Goal: Task Accomplishment & Management: Manage account settings

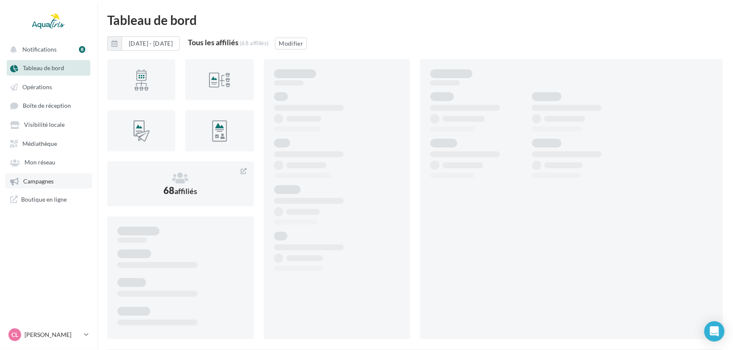
click at [60, 185] on link "Campagnes" at bounding box center [48, 180] width 87 height 15
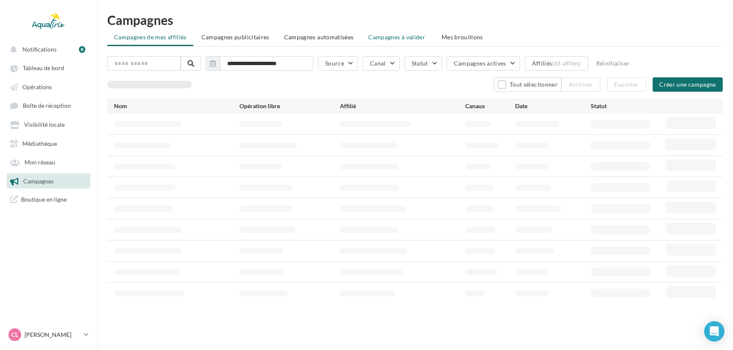
click at [417, 37] on span "Campagnes à valider" at bounding box center [397, 37] width 57 height 8
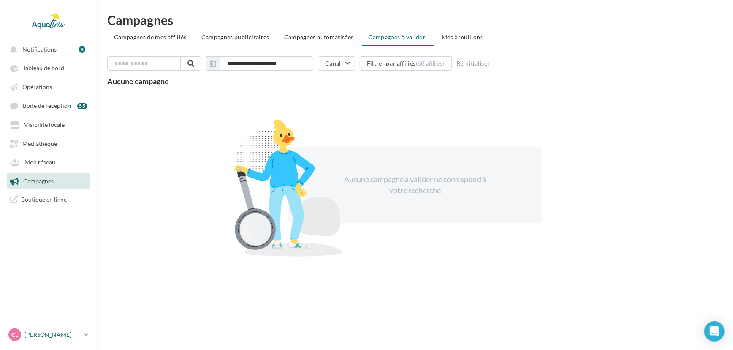
click at [35, 329] on div "CL [PERSON_NAME] [EMAIL_ADDRESS][DOMAIN_NAME]" at bounding box center [44, 334] width 72 height 13
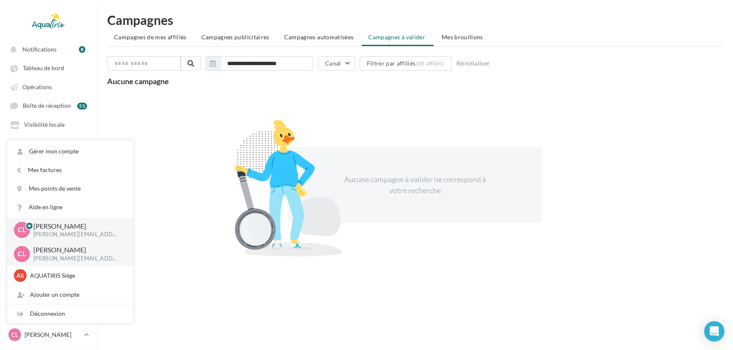
click at [215, 203] on div at bounding box center [288, 188] width 148 height 136
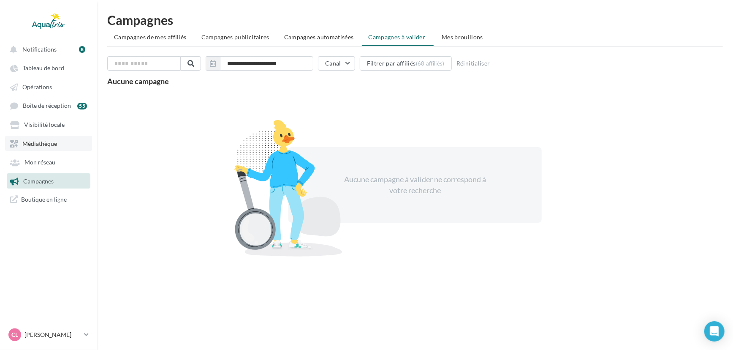
drag, startPoint x: 38, startPoint y: 127, endPoint x: 63, endPoint y: 142, distance: 29.5
click at [38, 127] on span "Visibilité locale" at bounding box center [44, 124] width 41 height 7
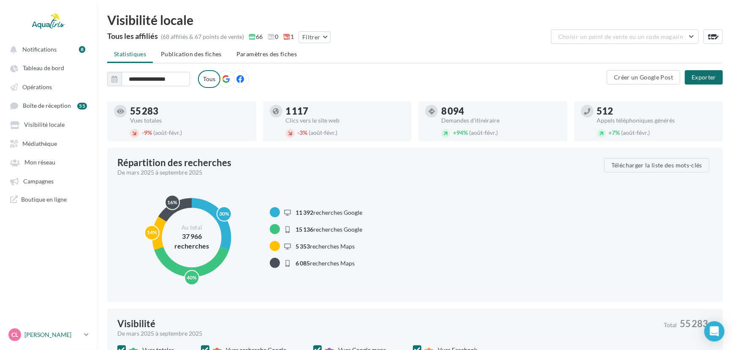
click at [81, 336] on link "CL [PERSON_NAME] [EMAIL_ADDRESS][DOMAIN_NAME]" at bounding box center [49, 334] width 84 height 16
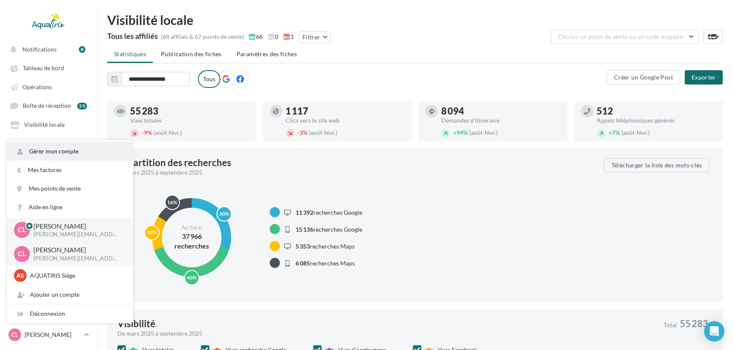
click at [68, 152] on link "Gérer mon compte" at bounding box center [70, 151] width 126 height 19
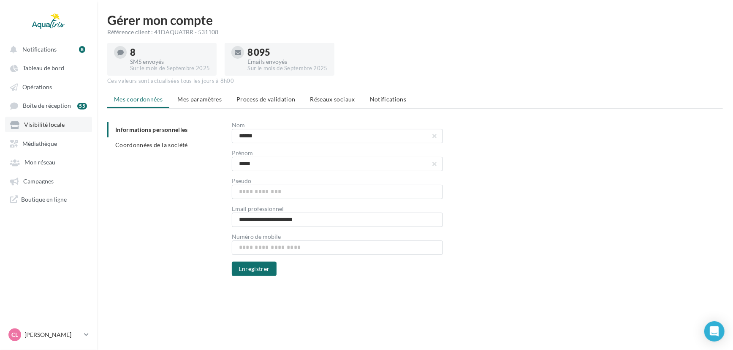
click at [46, 125] on span "Visibilité locale" at bounding box center [44, 124] width 41 height 7
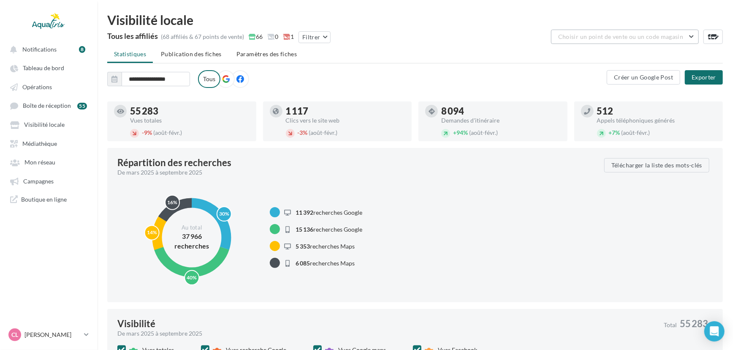
click at [659, 37] on span "Choisir un point de vente ou un code magasin" at bounding box center [620, 36] width 125 height 7
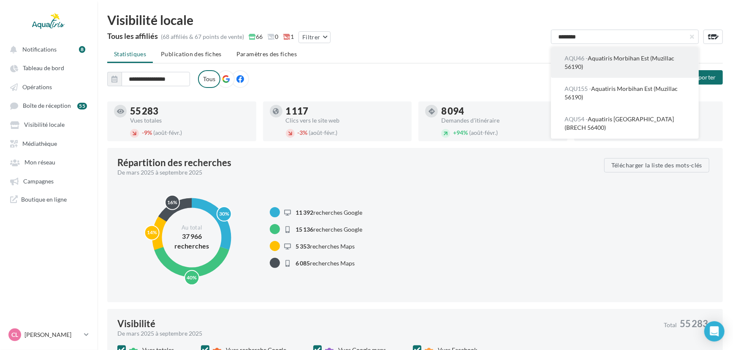
type input "********"
click at [576, 51] on button "AQU46 - Aquatiris Morbihan Est (Muzillac 56190)" at bounding box center [625, 62] width 148 height 30
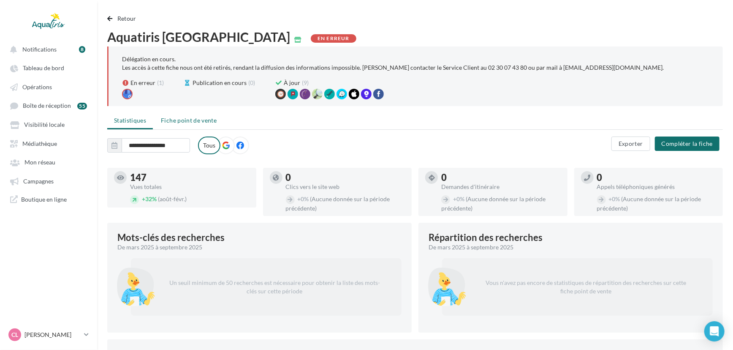
click at [179, 118] on span "Fiche point de vente" at bounding box center [189, 120] width 56 height 7
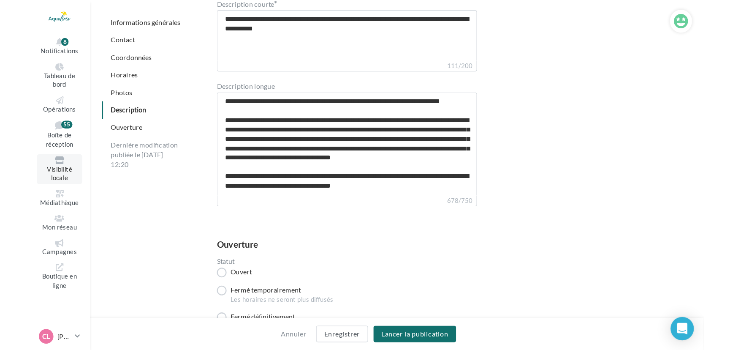
scroll to position [2430, 0]
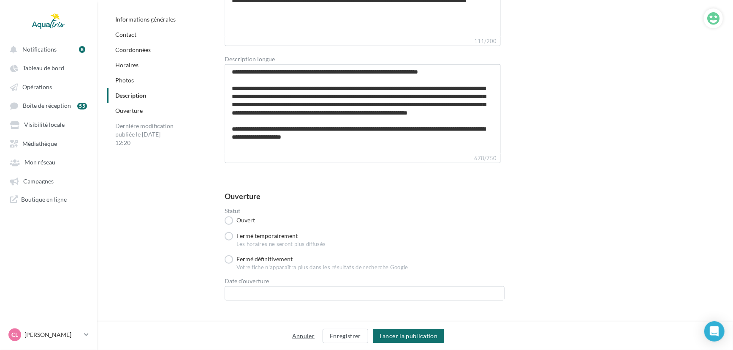
click at [299, 337] on button "Annuler" at bounding box center [303, 336] width 29 height 10
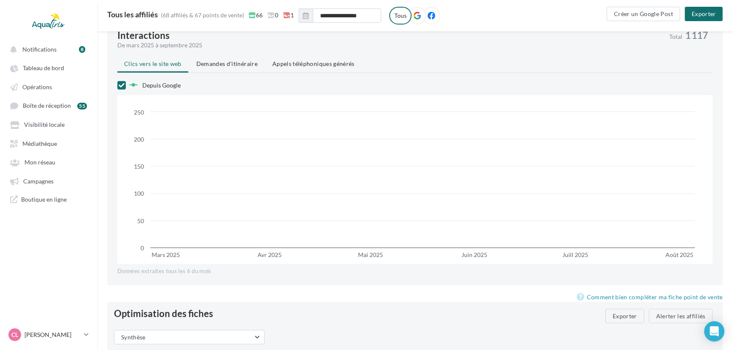
scroll to position [550, 0]
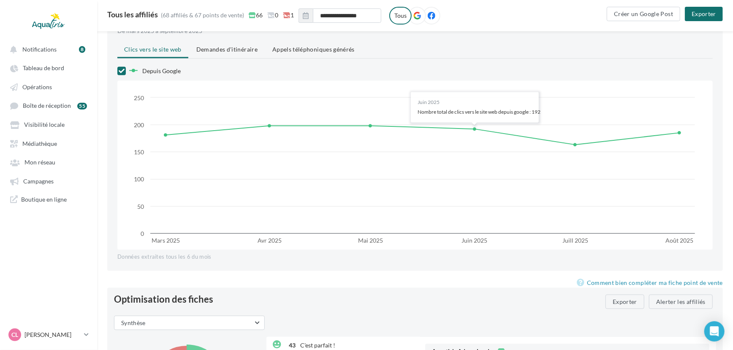
click at [511, 252] on div "Depuis Google Created with Highcharts 9.3.3 Mars 2025 Avr 2025 Mai 2025 Juin 20…" at bounding box center [414, 162] width 595 height 195
click at [458, 260] on div "Interactions De mars 2025 à septembre 2025 Total 1 117 Clics vers le site web D…" at bounding box center [415, 138] width 616 height 264
click at [460, 256] on div "Données extraites tous les 6 du mois" at bounding box center [414, 257] width 595 height 8
click at [432, 258] on div "Données extraites tous les 6 du mois" at bounding box center [414, 257] width 595 height 8
click at [434, 237] on rect at bounding box center [415, 165] width 568 height 169
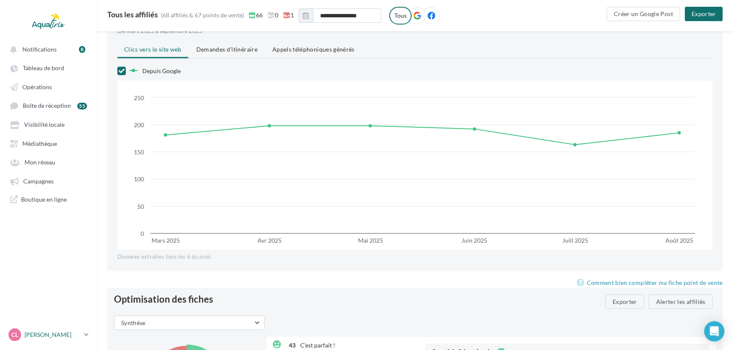
click at [83, 334] on link "CL [PERSON_NAME] [EMAIL_ADDRESS][DOMAIN_NAME]" at bounding box center [49, 334] width 84 height 16
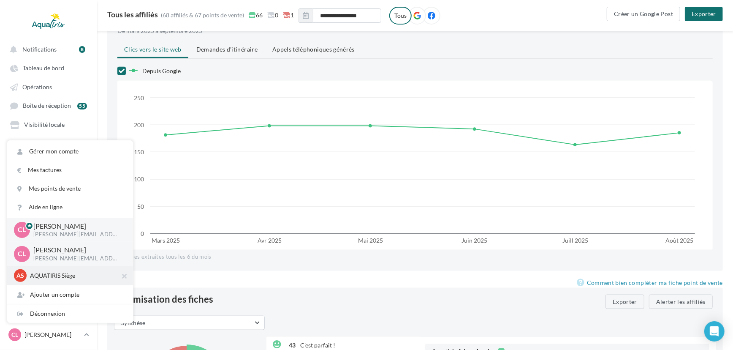
click at [69, 277] on p "AQUATIRIS Siège" at bounding box center [76, 275] width 93 height 8
